Goal: Check status

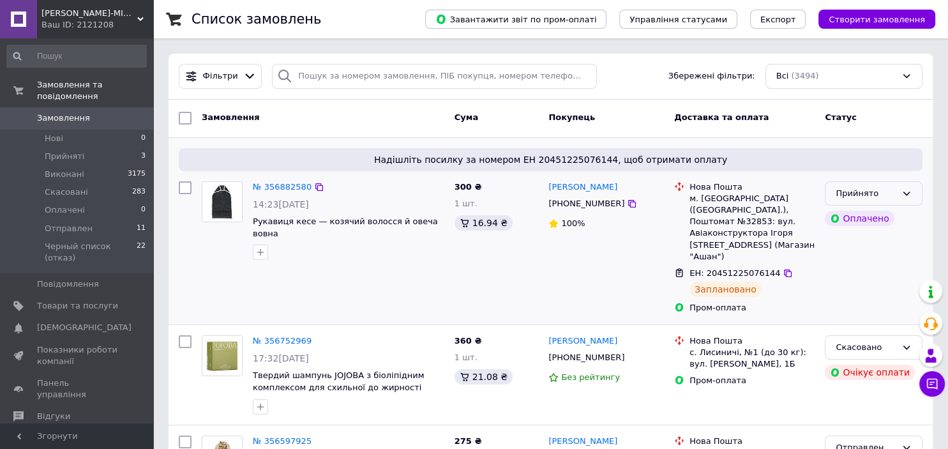
click at [862, 194] on div "Прийнято" at bounding box center [866, 193] width 61 height 13
click at [851, 289] on li "Отправлен" at bounding box center [874, 290] width 96 height 24
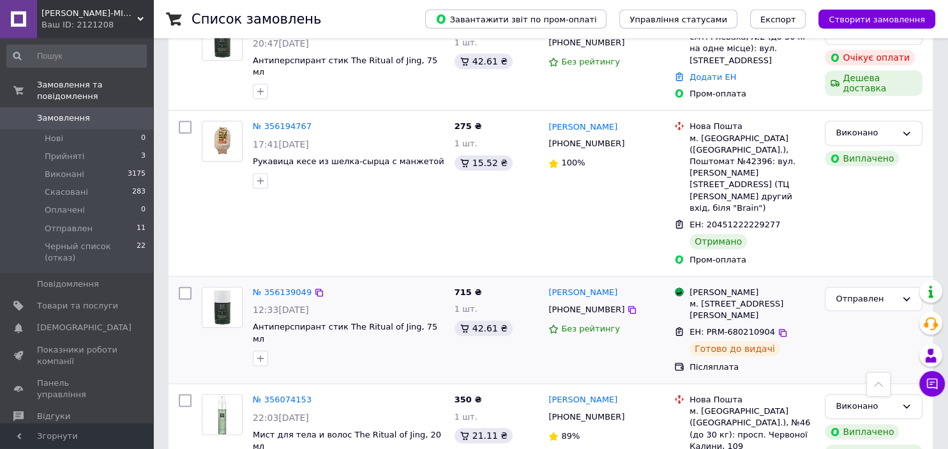
scroll to position [1079, 0]
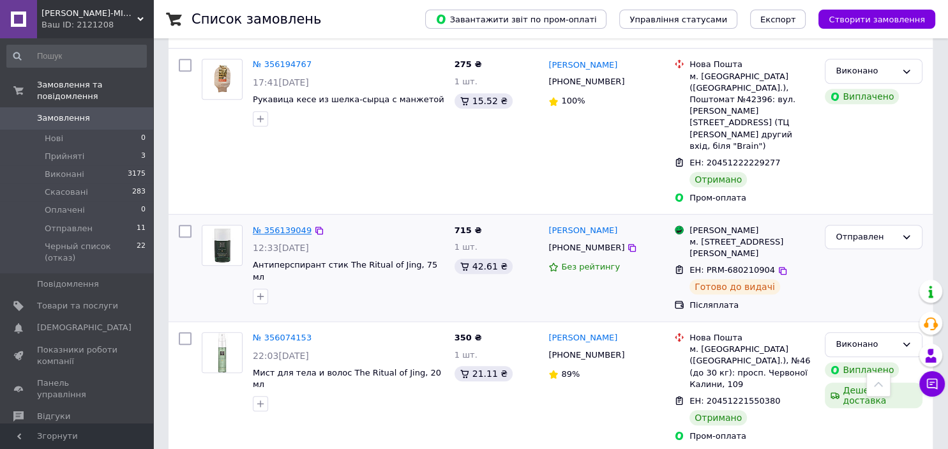
click at [266, 225] on link "№ 356139049" at bounding box center [282, 230] width 59 height 10
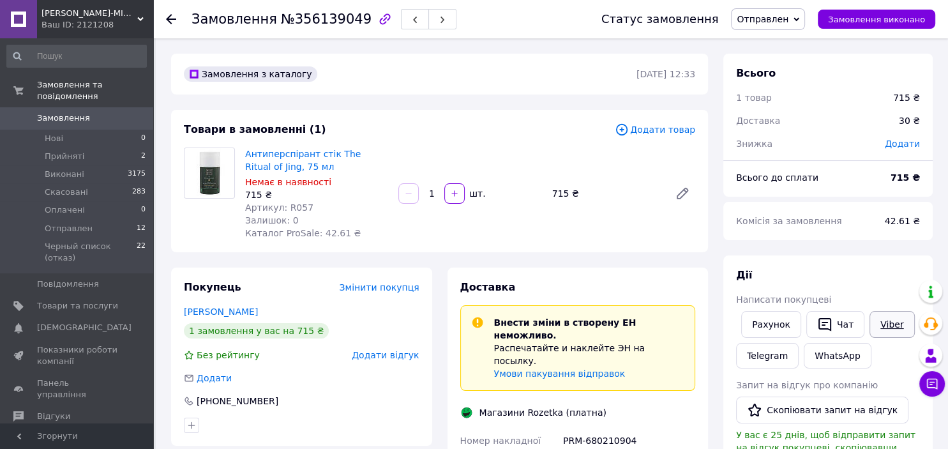
click at [876, 323] on link "Viber" at bounding box center [892, 324] width 45 height 27
click at [167, 18] on icon at bounding box center [171, 19] width 10 height 10
